Goal: Task Accomplishment & Management: Manage account settings

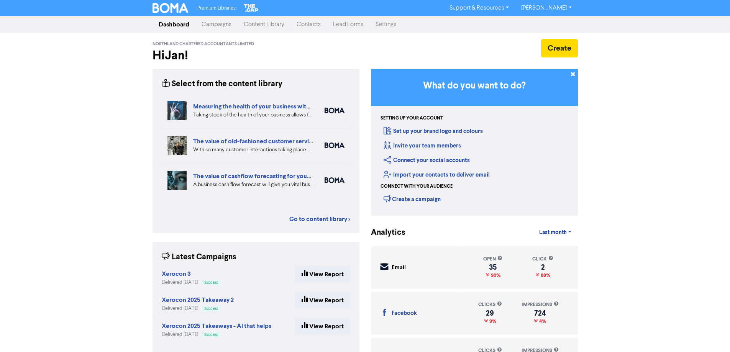
click at [306, 24] on link "Contacts" at bounding box center [309, 24] width 36 height 15
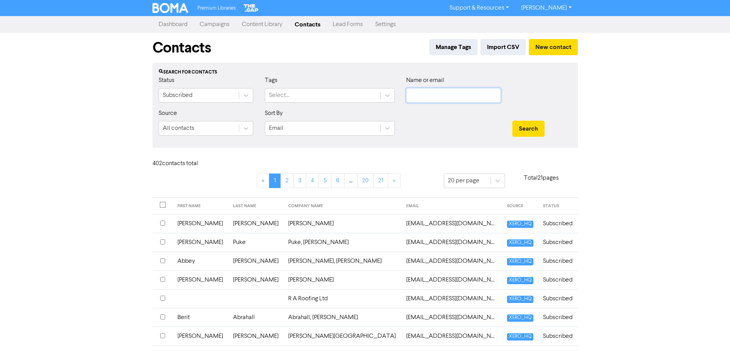
click at [417, 95] on input "text" at bounding box center [453, 95] width 95 height 15
type input "[PERSON_NAME]"
click at [513, 121] on button "Search" at bounding box center [529, 129] width 32 height 16
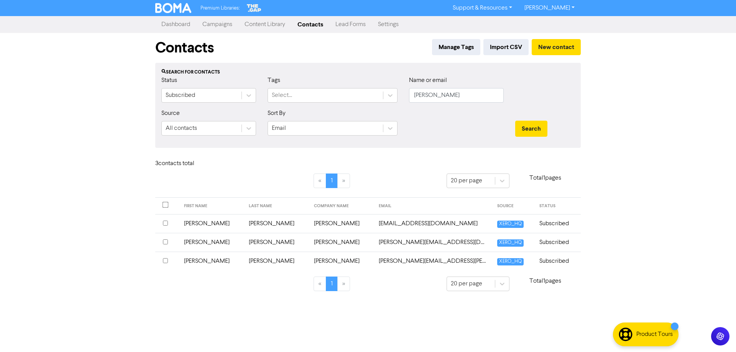
click at [164, 242] on input "checkbox" at bounding box center [165, 242] width 5 height 5
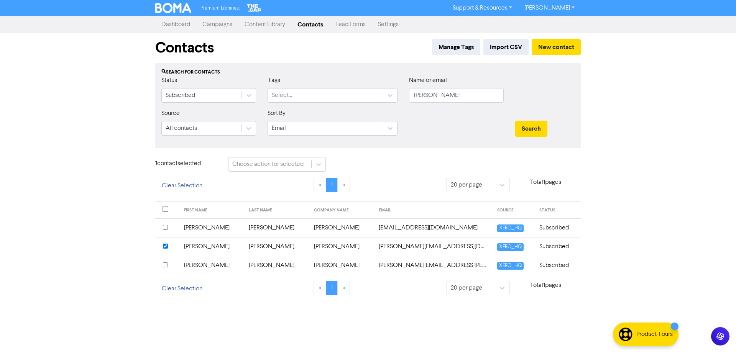
click at [189, 247] on td "[PERSON_NAME]" at bounding box center [211, 246] width 65 height 19
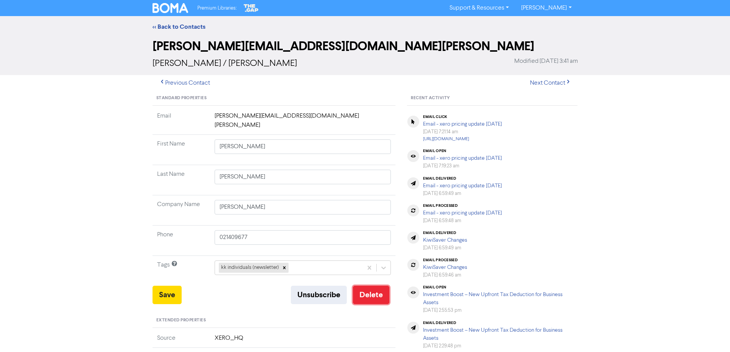
click at [370, 286] on button "Delete" at bounding box center [371, 295] width 36 height 18
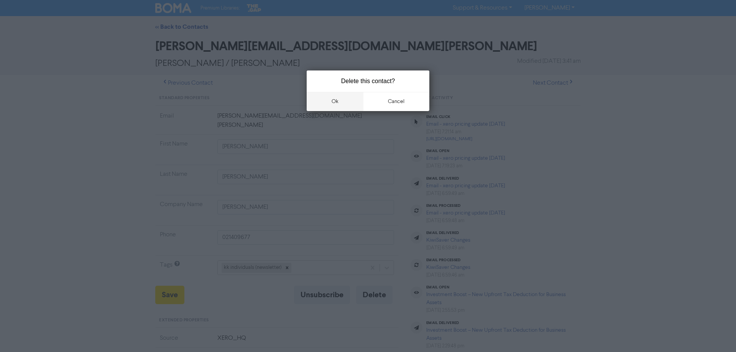
click at [334, 103] on button "ok" at bounding box center [335, 101] width 57 height 19
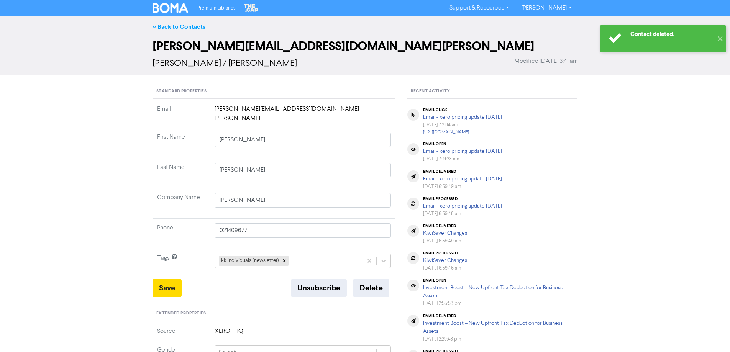
click at [173, 27] on link "<< Back to Contacts" at bounding box center [179, 27] width 53 height 8
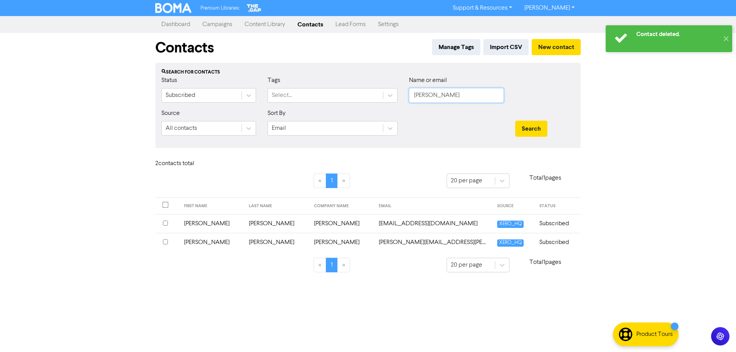
drag, startPoint x: 455, startPoint y: 99, endPoint x: 403, endPoint y: 98, distance: 52.1
click at [403, 98] on div "Status Subscribed Tags Select... Name or email [PERSON_NAME]" at bounding box center [368, 92] width 425 height 33
click at [515, 121] on button "Search" at bounding box center [531, 129] width 32 height 16
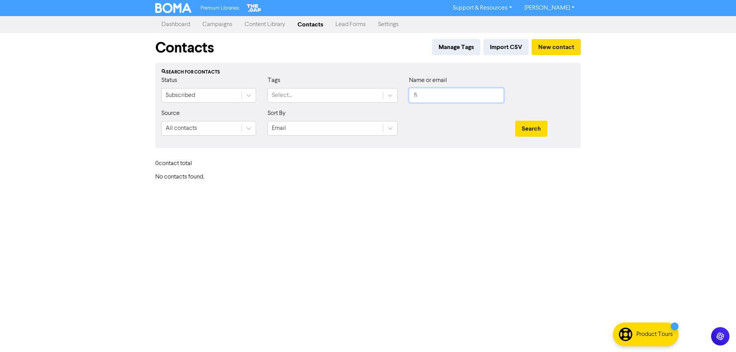
type input "f"
type input "[PERSON_NAME]"
click at [515, 121] on button "Search" at bounding box center [531, 129] width 32 height 16
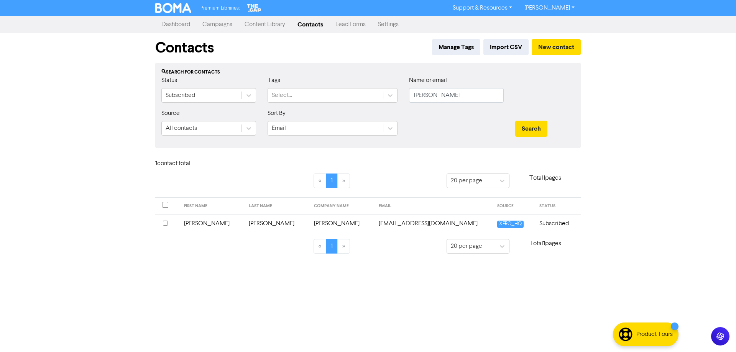
click at [164, 224] on input "checkbox" at bounding box center [165, 223] width 5 height 5
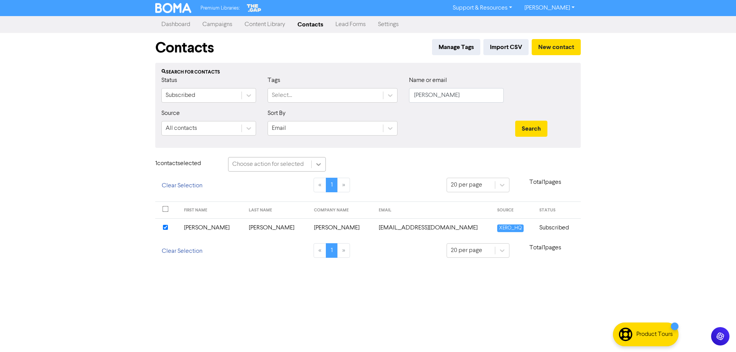
click at [316, 163] on icon at bounding box center [319, 165] width 8 height 8
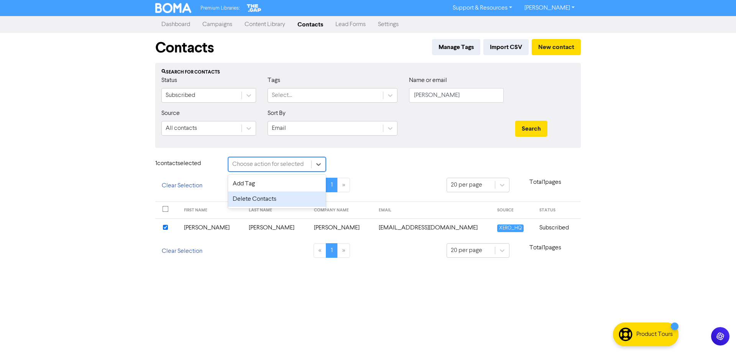
click at [264, 202] on div "Delete Contacts" at bounding box center [277, 199] width 98 height 15
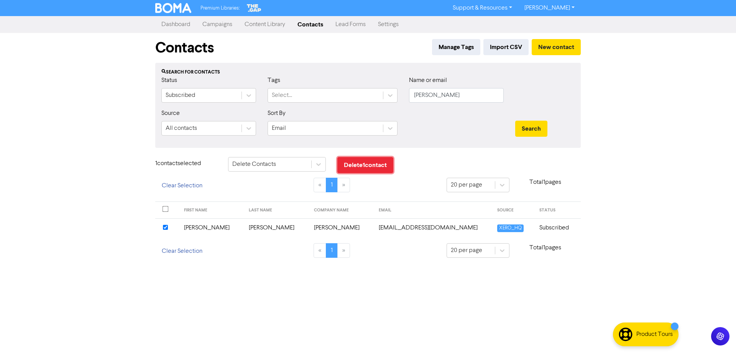
click at [370, 169] on button "Delete 1 contact" at bounding box center [365, 165] width 56 height 16
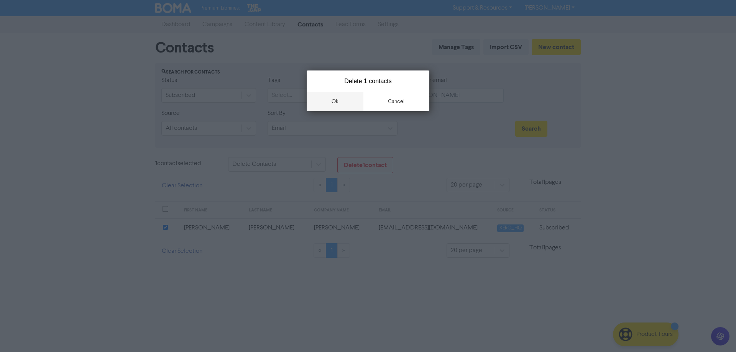
click at [331, 103] on button "ok" at bounding box center [335, 101] width 57 height 19
